Goal: Task Accomplishment & Management: Manage account settings

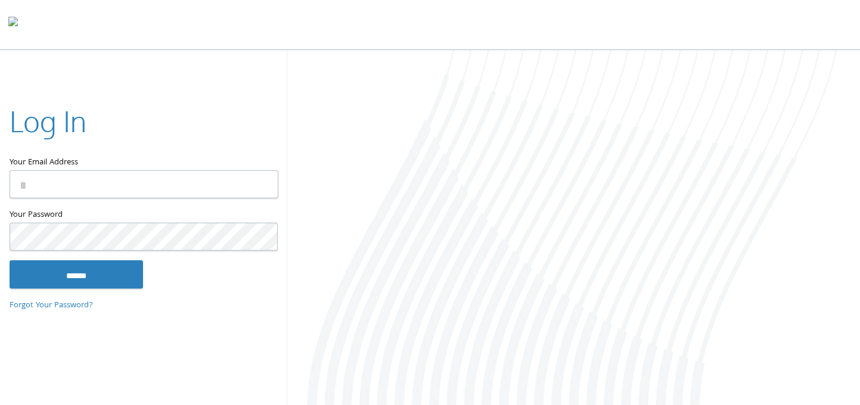
type input "**********"
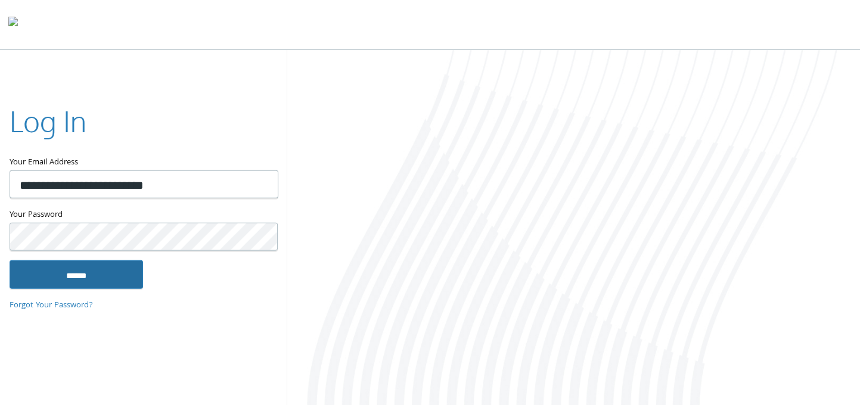
click at [119, 271] on input "******" at bounding box center [77, 274] width 134 height 29
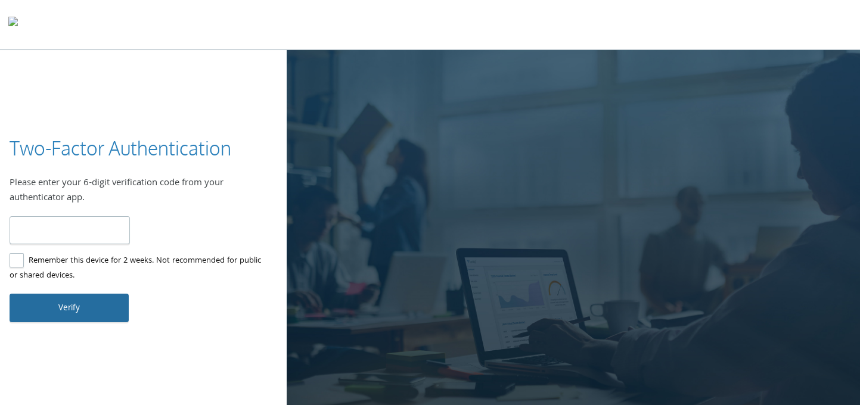
type input "******"
click at [79, 297] on button "Verify" at bounding box center [69, 308] width 119 height 29
